Goal: Task Accomplishment & Management: Use online tool/utility

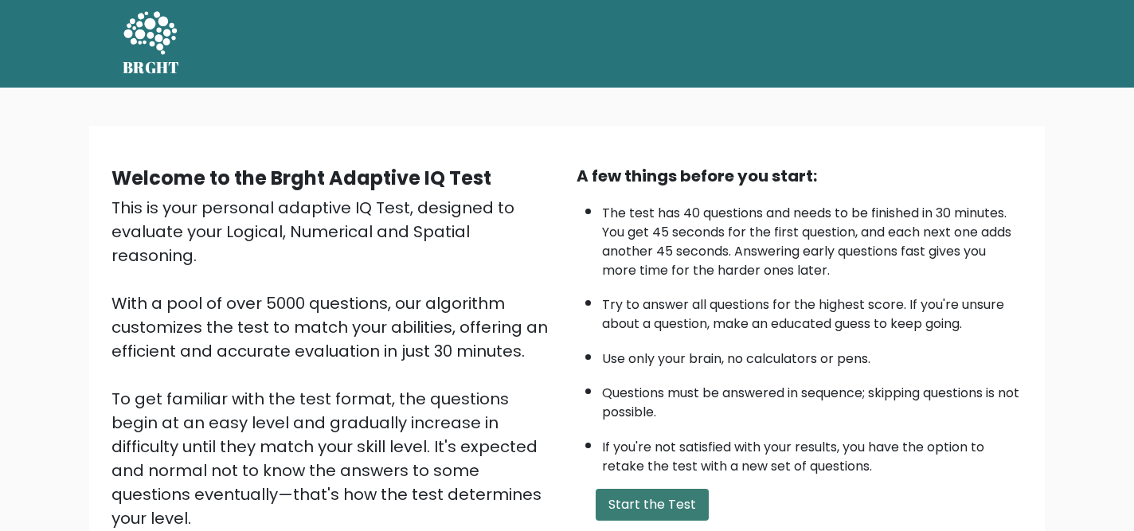
click at [669, 501] on button "Start the Test" at bounding box center [652, 505] width 113 height 32
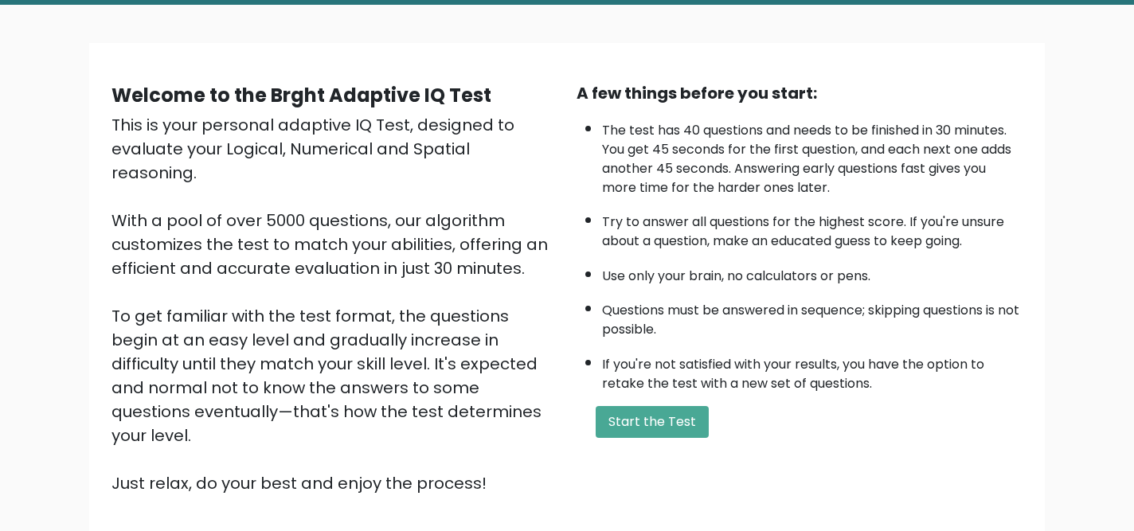
scroll to position [198, 0]
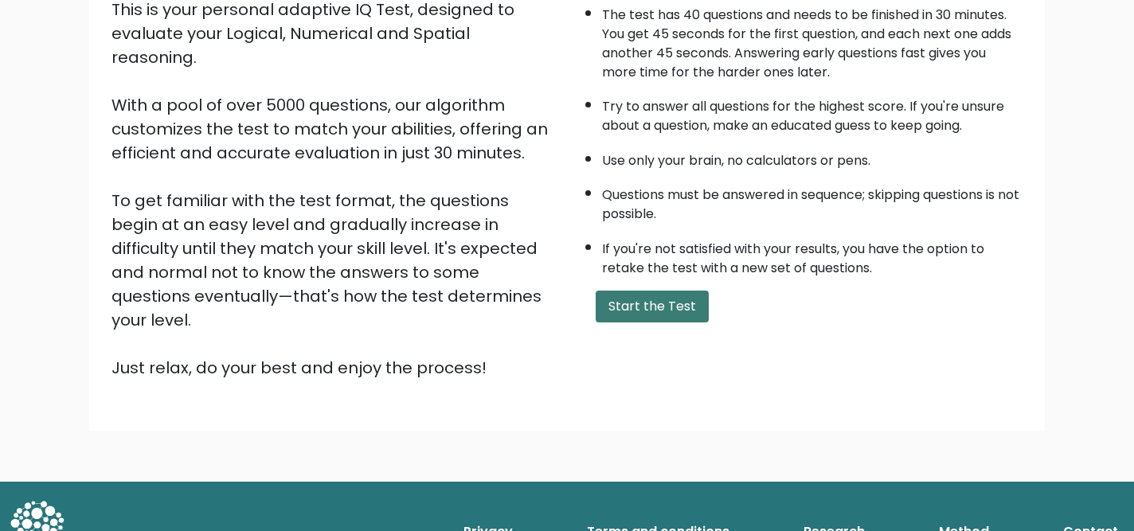
click at [657, 314] on button "Start the Test" at bounding box center [652, 307] width 113 height 32
click at [685, 305] on button "Start the Test" at bounding box center [652, 307] width 113 height 32
click at [639, 313] on button "Start the Test" at bounding box center [652, 307] width 113 height 32
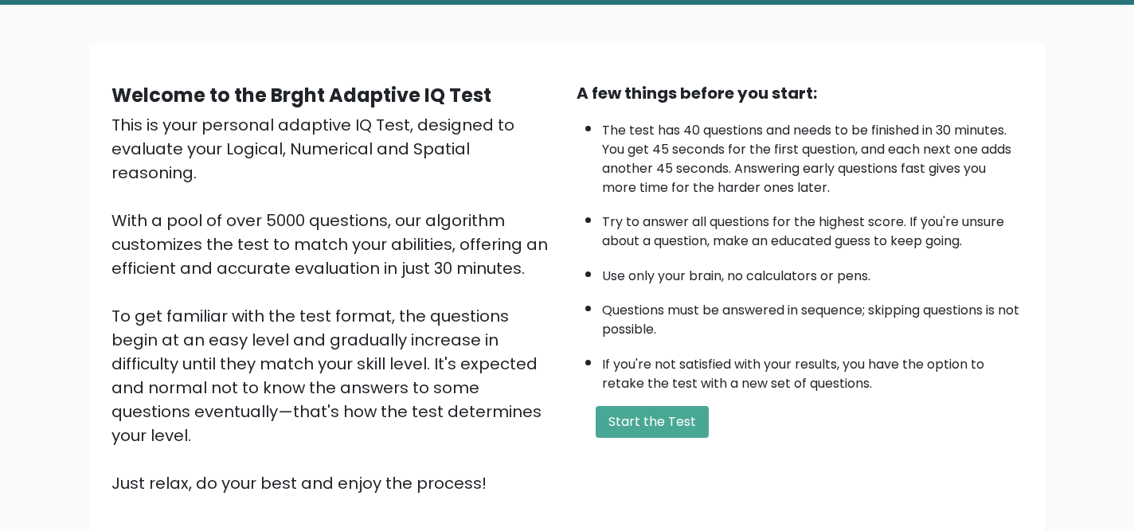
scroll to position [0, 0]
